Goal: Information Seeking & Learning: Learn about a topic

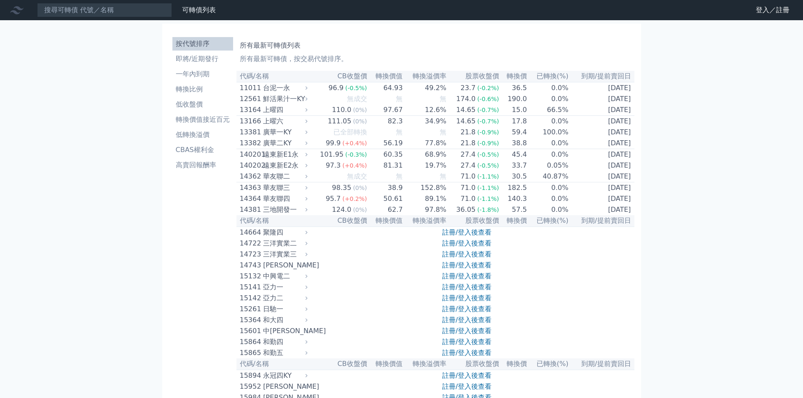
click at [781, 3] on nav "可轉債列表 財務數據 可轉債列表 財務數據 登入／註冊 登入／註冊" at bounding box center [401, 10] width 803 height 20
click at [776, 9] on link "登入／註冊" at bounding box center [772, 9] width 47 height 13
click at [767, 10] on nav "可轉債列表 財務數據 可轉債列表 財務數據 登入／註冊 登入／註冊" at bounding box center [401, 10] width 803 height 20
click at [776, 8] on link "登入／註冊" at bounding box center [772, 9] width 47 height 13
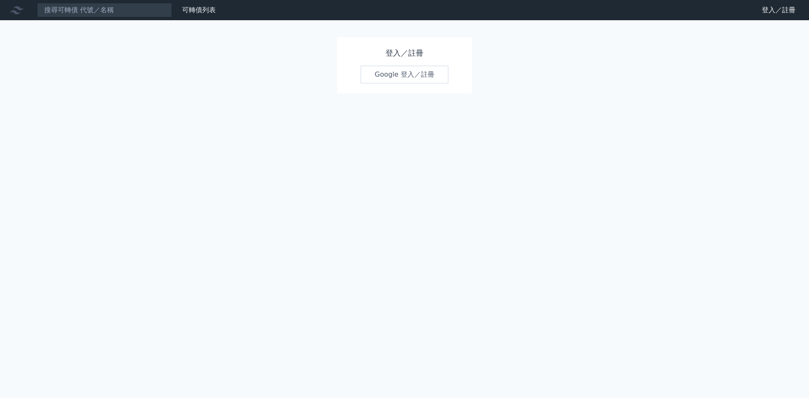
click at [361, 66] on link "Google 登入／註冊" at bounding box center [405, 75] width 88 height 18
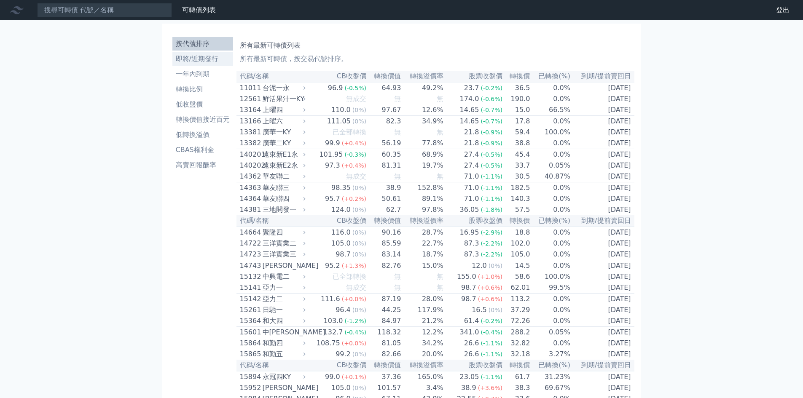
click at [172, 54] on li "即將/近期發行" at bounding box center [202, 59] width 61 height 10
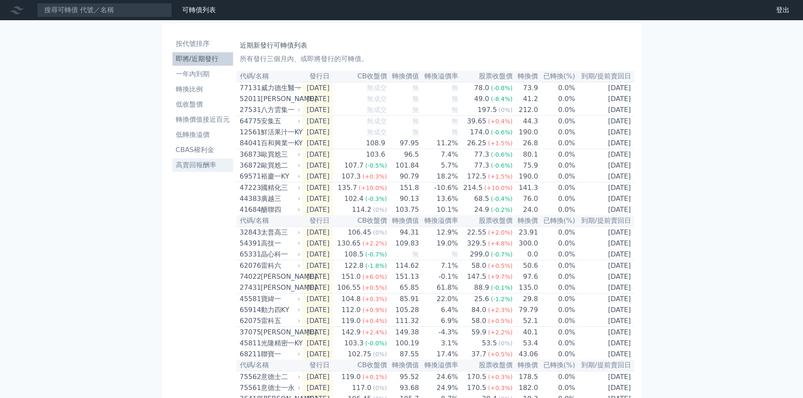
click at [172, 160] on li "高賣回報酬率" at bounding box center [202, 165] width 61 height 10
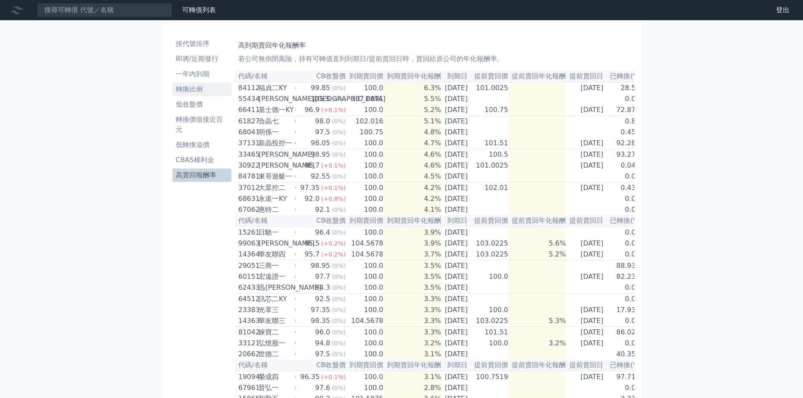
click at [172, 84] on li "轉換比例" at bounding box center [201, 89] width 59 height 10
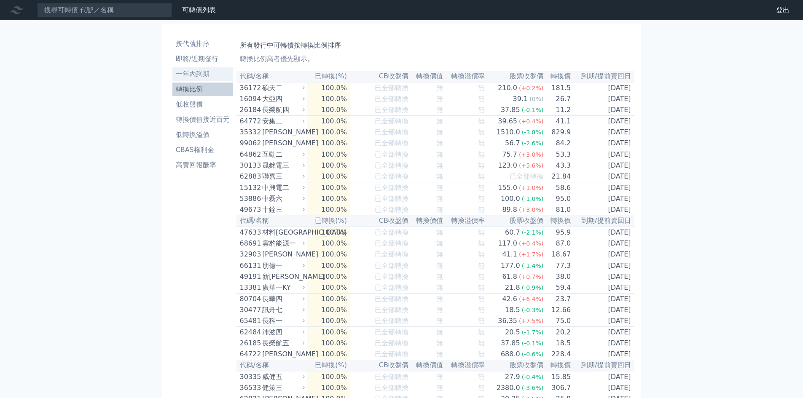
click at [172, 69] on li "一年內到期" at bounding box center [202, 74] width 61 height 10
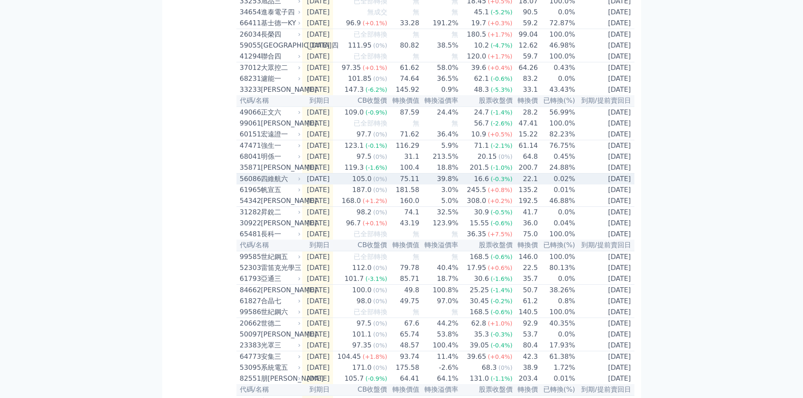
scroll to position [885, 0]
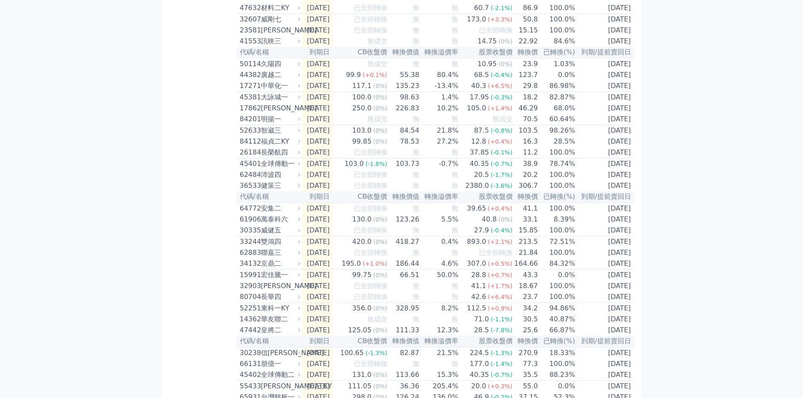
scroll to position [0, 0]
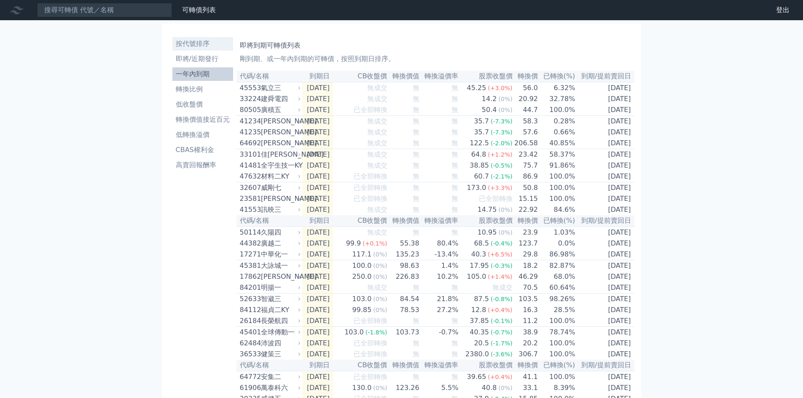
click at [172, 39] on li "按代號排序" at bounding box center [202, 44] width 61 height 10
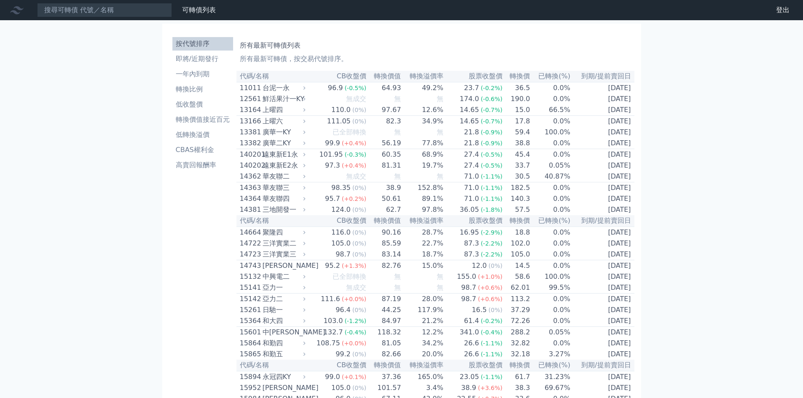
scroll to position [888, 0]
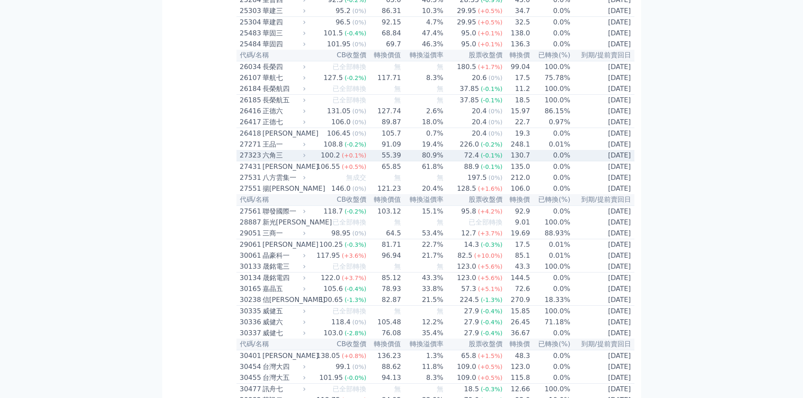
click at [571, 161] on td "[DATE]" at bounding box center [603, 155] width 64 height 11
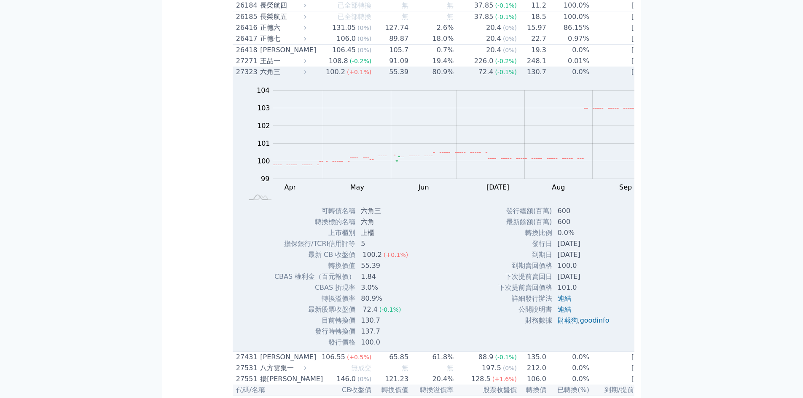
scroll to position [973, 0]
drag, startPoint x: 285, startPoint y: 282, endPoint x: 303, endPoint y: 289, distance: 18.9
click at [498, 289] on tbody "發行總額(百萬) 600 最新餘額(百萬) 600 轉換比例 0.0% 發行日 [DATE] 到期日 [DATE] 到期賣回價格 100.0 101.0 ," at bounding box center [557, 265] width 118 height 121
click at [553, 260] on td "[DATE]" at bounding box center [585, 254] width 64 height 11
drag, startPoint x: 297, startPoint y: 283, endPoint x: 320, endPoint y: 279, distance: 23.6
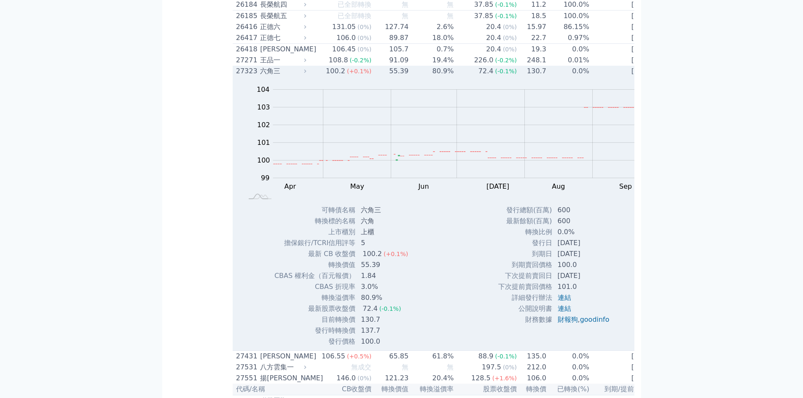
click at [498, 279] on tbody "發行總額(百萬) 600 最新餘額(百萬) 600 轉換比例 0.0% 發行日 [DATE] 到期日 [DATE] 到期賣回價格 100.0 101.0 ," at bounding box center [557, 265] width 118 height 121
click at [553, 260] on td "[DATE]" at bounding box center [585, 254] width 64 height 11
drag, startPoint x: 311, startPoint y: 285, endPoint x: 255, endPoint y: 287, distance: 55.7
click at [498, 260] on tr "到期日 [DATE]" at bounding box center [557, 254] width 118 height 11
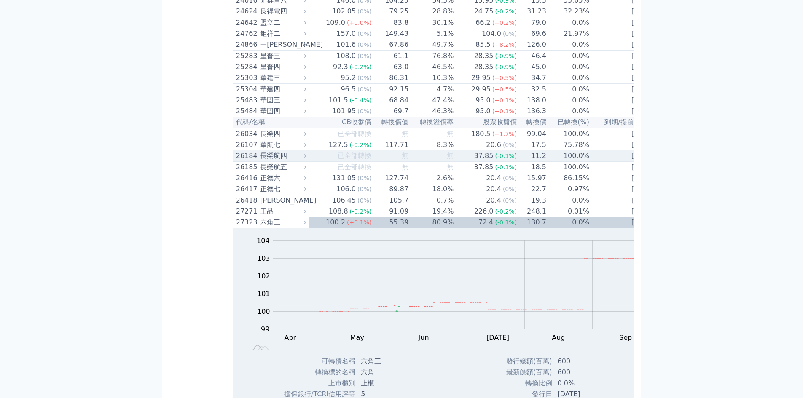
scroll to position [804, 0]
